Goal: Navigation & Orientation: Find specific page/section

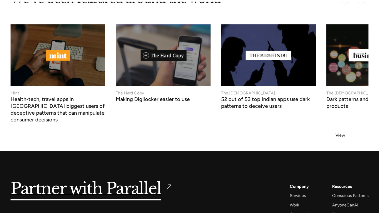
scroll to position [2043, 0]
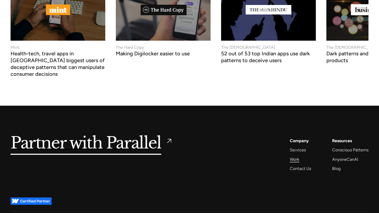
click at [295, 156] on div "Work" at bounding box center [293, 159] width 9 height 7
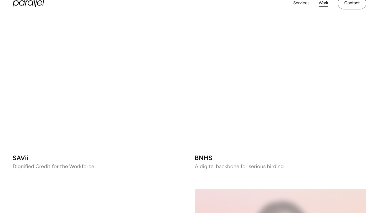
scroll to position [801, 0]
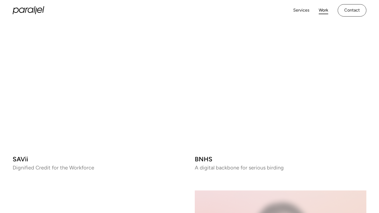
click at [282, 59] on video at bounding box center [280, 64] width 171 height 171
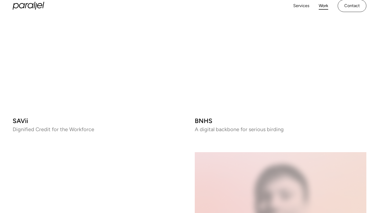
scroll to position [827, 0]
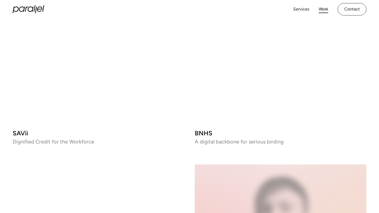
click at [75, 55] on video at bounding box center [98, 38] width 171 height 171
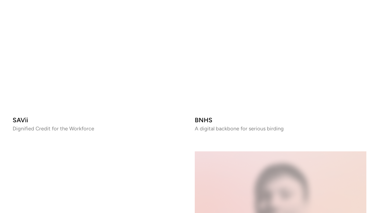
scroll to position [845, 0]
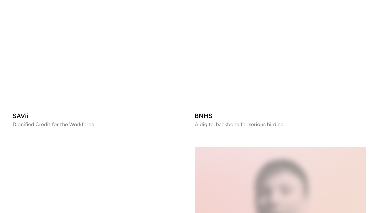
click at [120, 44] on video at bounding box center [98, 21] width 171 height 171
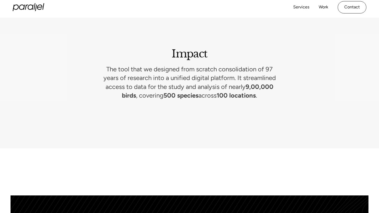
scroll to position [2370, 0]
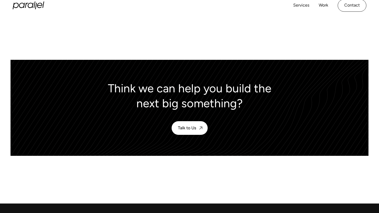
scroll to position [2564, 0]
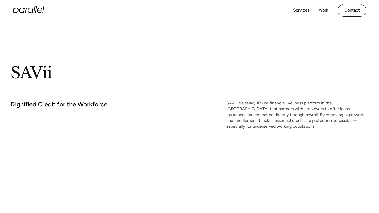
click at [34, 12] on icon at bounding box center [29, 10] width 32 height 8
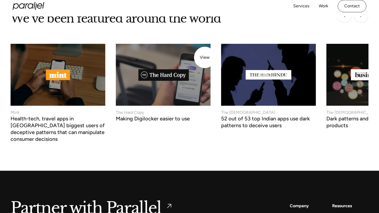
scroll to position [2043, 0]
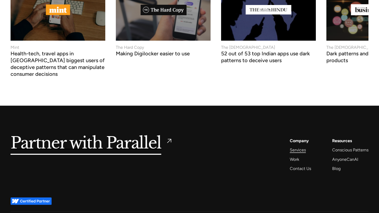
click at [303, 147] on div "Services" at bounding box center [297, 150] width 16 height 7
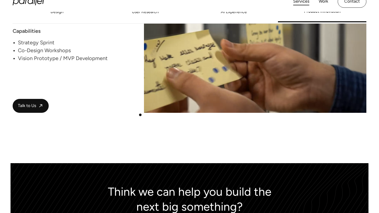
scroll to position [1123, 0]
